Goal: Find specific page/section: Find specific page/section

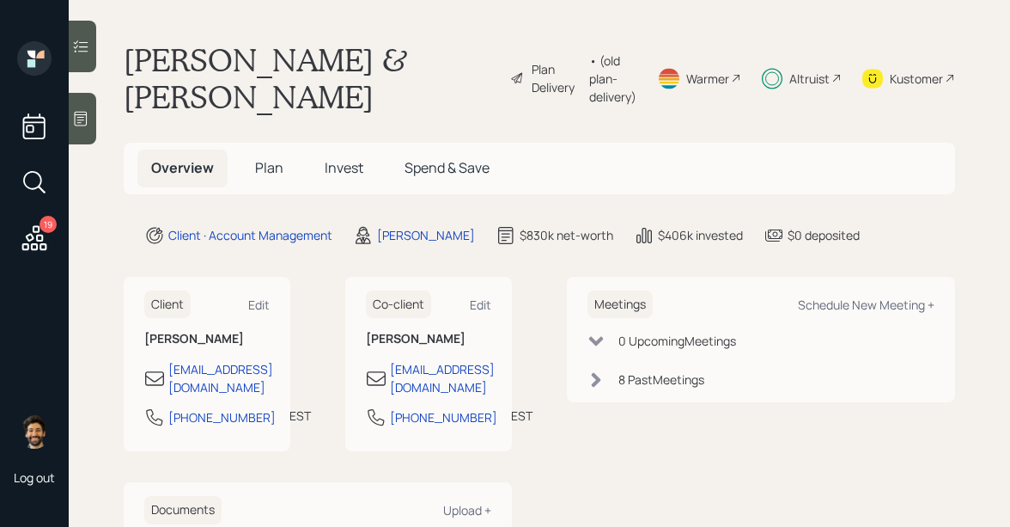
click at [334, 174] on span "Invest" at bounding box center [344, 167] width 39 height 19
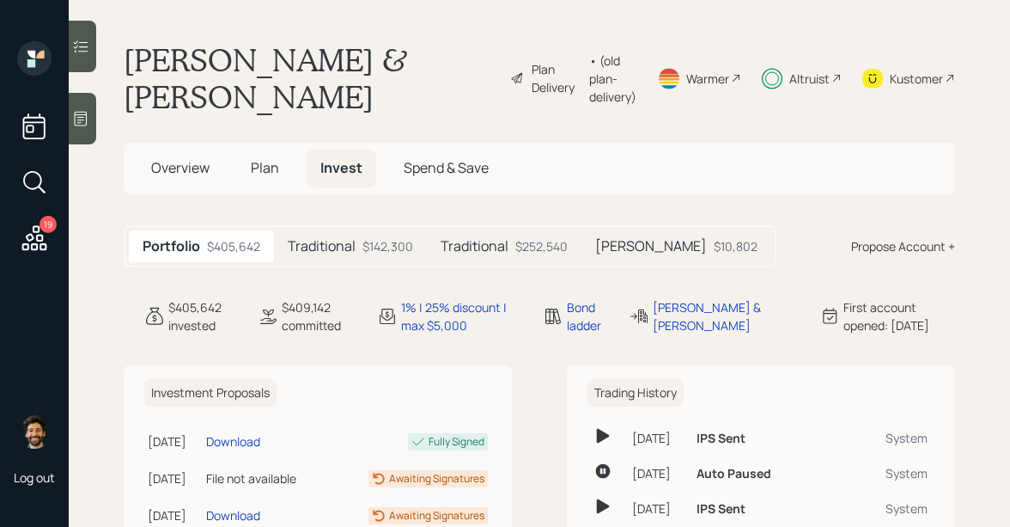
click at [507, 247] on h5 "Traditional" at bounding box center [475, 246] width 68 height 16
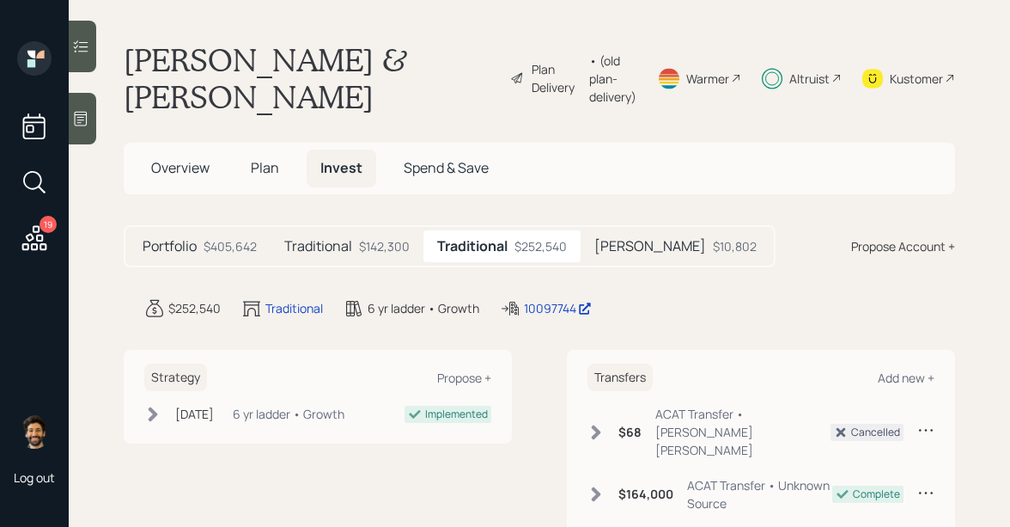
click at [356, 234] on div "Traditional $142,300" at bounding box center [347, 246] width 153 height 32
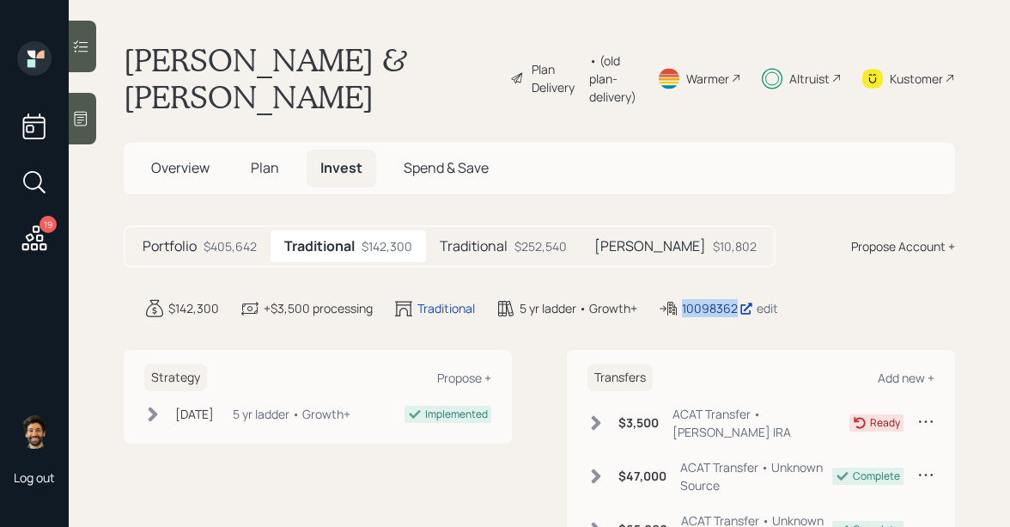
drag, startPoint x: 740, startPoint y: 308, endPoint x: 684, endPoint y: 310, distance: 55.9
click at [684, 310] on div "10098362" at bounding box center [717, 308] width 71 height 18
copy div "10098362"
drag, startPoint x: 707, startPoint y: 310, endPoint x: 534, endPoint y: 21, distance: 337.1
click at [0, 0] on div "19 Log out [PERSON_NAME] & [PERSON_NAME] Plan Delivery • (old plan-delivery) Wa…" at bounding box center [505, 263] width 1010 height 527
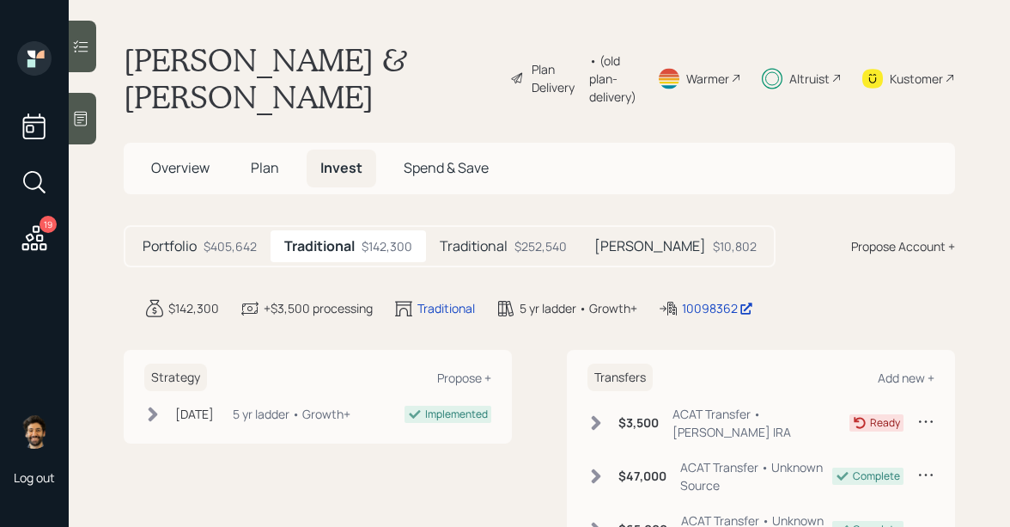
click at [52, 229] on div "19" at bounding box center [48, 224] width 17 height 17
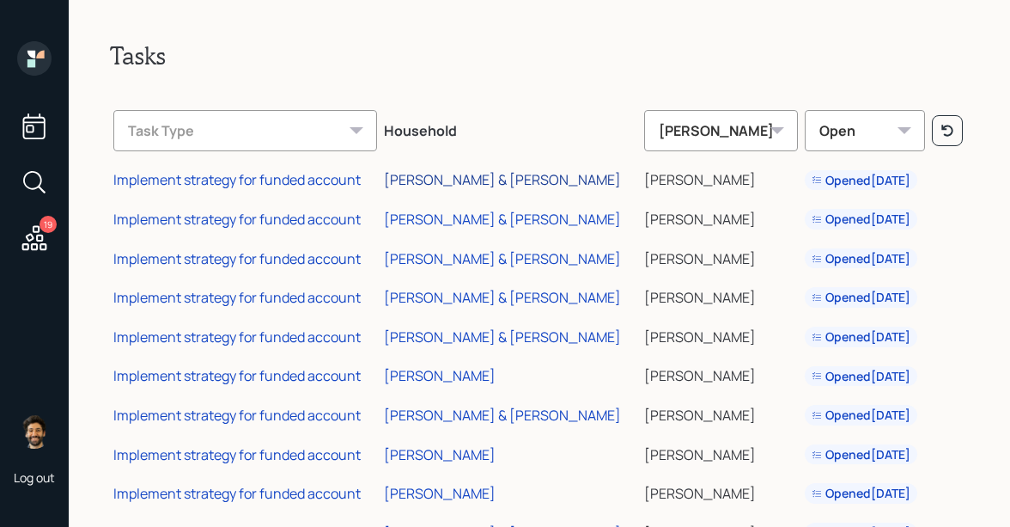
click at [430, 180] on div "[PERSON_NAME] & [PERSON_NAME]" at bounding box center [502, 179] width 237 height 19
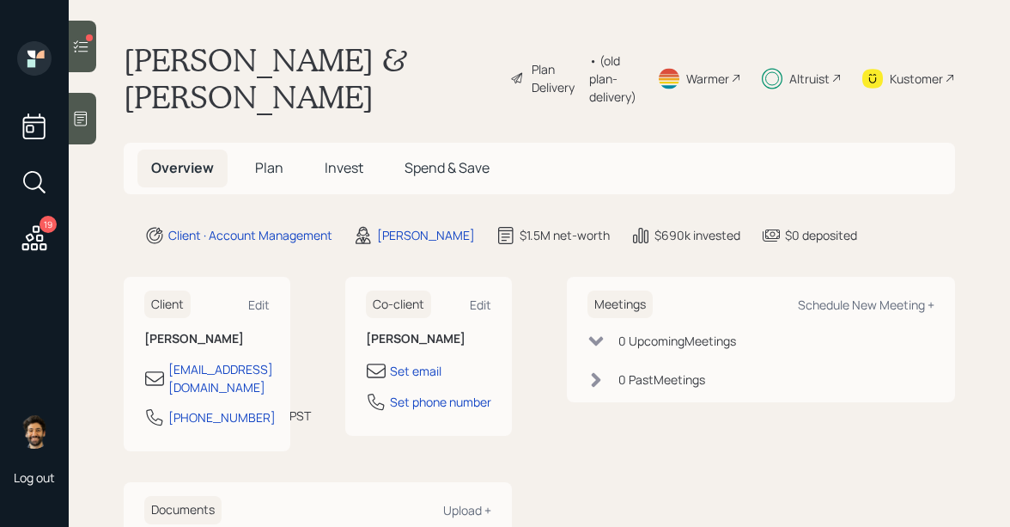
click at [86, 54] on icon at bounding box center [80, 46] width 17 height 17
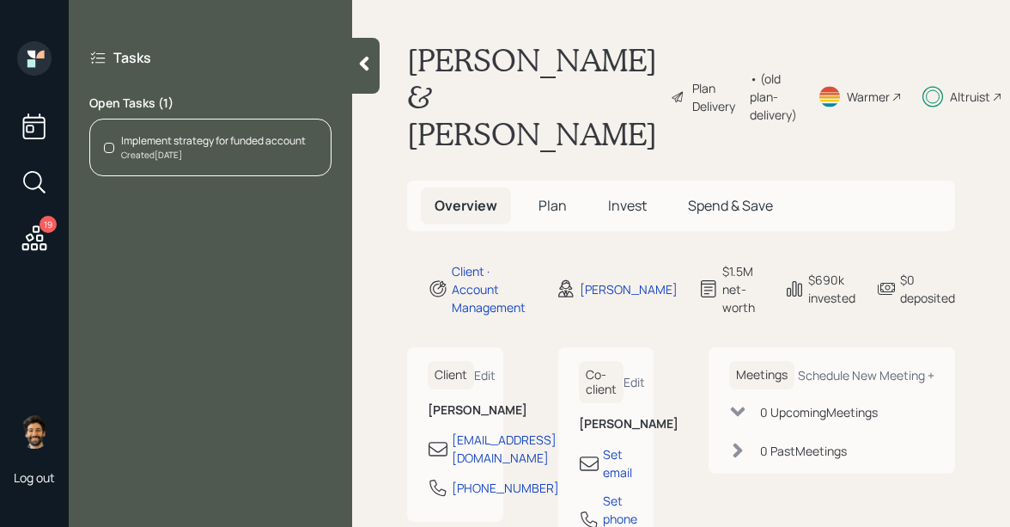
click at [274, 137] on div "Implement strategy for funded account" at bounding box center [213, 140] width 185 height 15
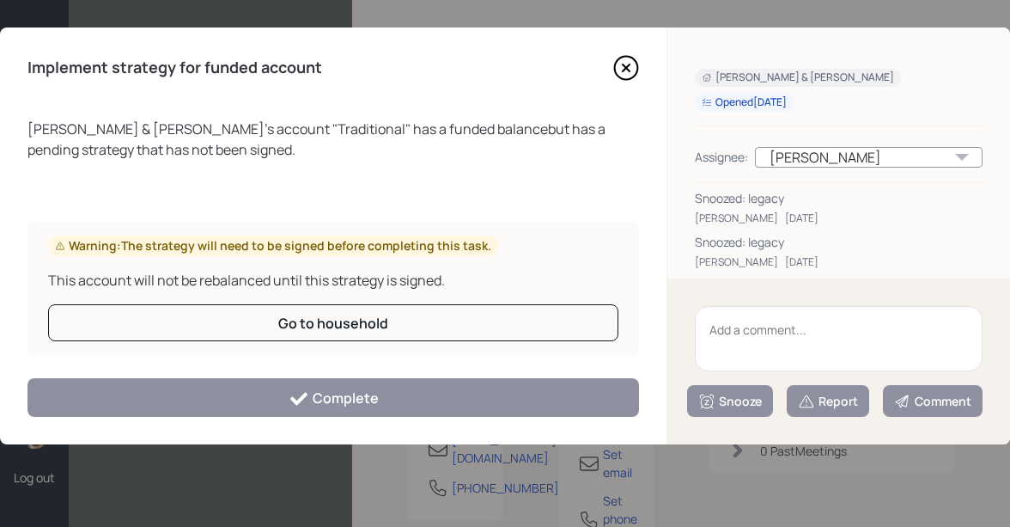
click at [716, 332] on textarea at bounding box center [839, 338] width 288 height 65
